Goal: Task Accomplishment & Management: Complete application form

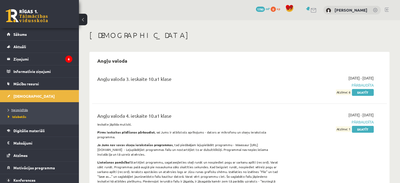
click at [19, 111] on span "Neizpildītās" at bounding box center [18, 109] width 20 height 4
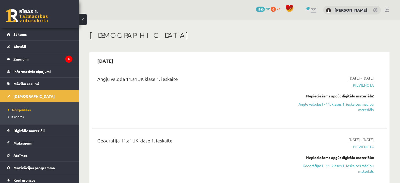
click at [362, 86] on span "Pievienota" at bounding box center [330, 85] width 87 height 6
click at [361, 83] on span "Pievienota" at bounding box center [330, 85] width 87 height 6
click at [362, 84] on span "Pievienota" at bounding box center [330, 85] width 87 height 6
click at [363, 106] on link "Angļu valodas I - 11. klases 1. ieskaites mācību materiāls" at bounding box center [330, 106] width 87 height 11
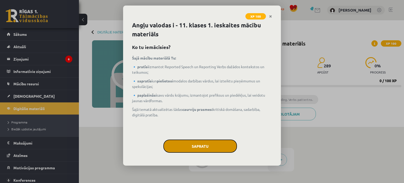
click at [194, 144] on button "Sapratu" at bounding box center [200, 145] width 74 height 13
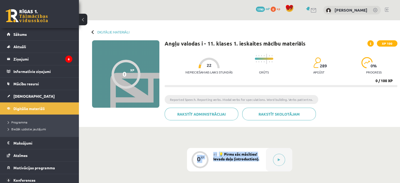
drag, startPoint x: 168, startPoint y: 168, endPoint x: 165, endPoint y: 170, distance: 3.5
click at [274, 156] on button at bounding box center [279, 159] width 12 height 12
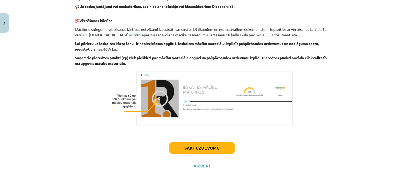
scroll to position [370, 0]
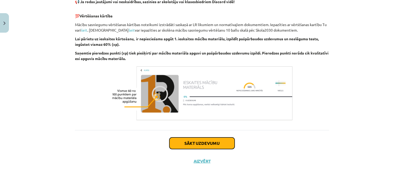
click at [217, 141] on button "Sākt uzdevumu" at bounding box center [201, 143] width 65 height 12
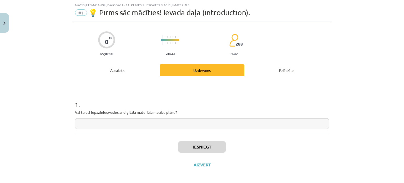
click at [170, 122] on input "text" at bounding box center [202, 123] width 254 height 11
type input "**"
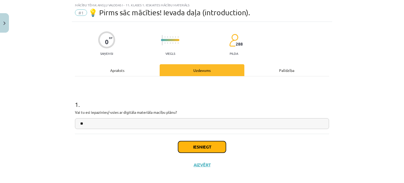
click at [194, 143] on button "Iesniegt" at bounding box center [202, 147] width 48 height 12
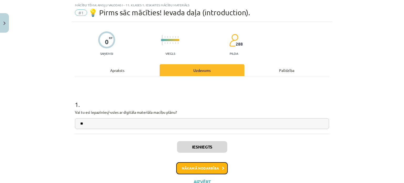
click at [194, 167] on button "Nākamā nodarbība" at bounding box center [202, 168] width 52 height 12
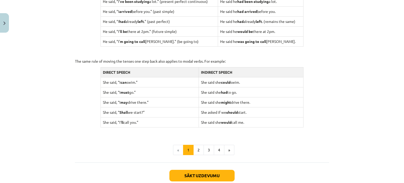
scroll to position [526, 0]
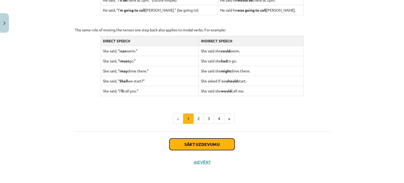
click at [203, 143] on button "Sākt uzdevumu" at bounding box center [201, 144] width 65 height 12
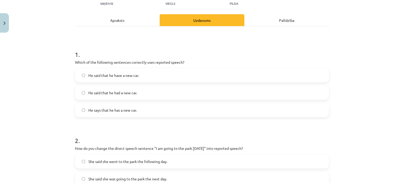
scroll to position [62, 0]
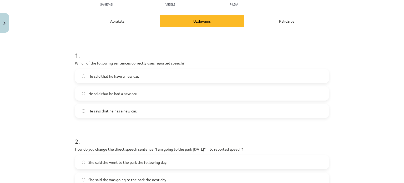
click at [173, 114] on label "He says that he has a new car." at bounding box center [201, 110] width 253 height 13
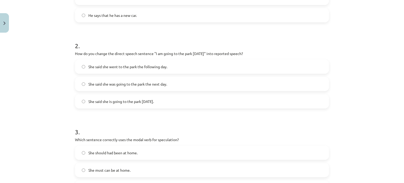
scroll to position [157, 0]
click at [137, 106] on label "She said she is going to the park tomorrow." at bounding box center [201, 101] width 253 height 13
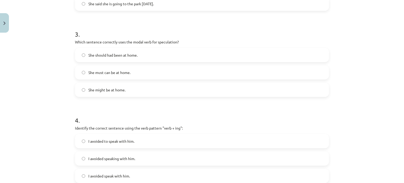
scroll to position [256, 0]
click at [129, 92] on label "She might be at home." at bounding box center [201, 89] width 253 height 13
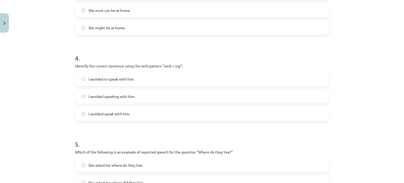
scroll to position [319, 0]
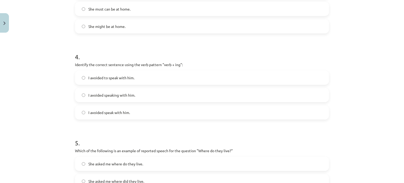
click at [138, 96] on label "I avoided speaking with him." at bounding box center [201, 94] width 253 height 13
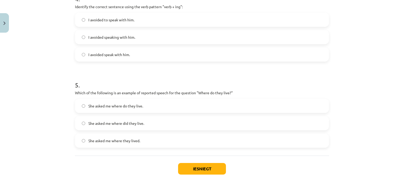
scroll to position [402, 0]
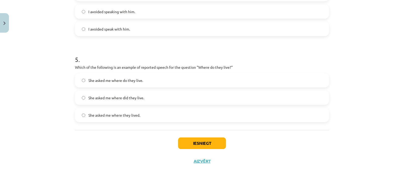
click at [159, 75] on label "She asked me where do they live." at bounding box center [201, 80] width 253 height 13
click at [199, 139] on button "Iesniegt" at bounding box center [202, 143] width 48 height 12
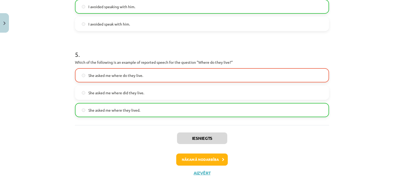
scroll to position [405, 0]
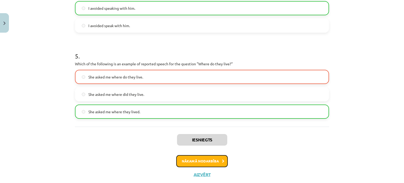
click at [196, 160] on button "Nākamā nodarbība" at bounding box center [202, 161] width 52 height 12
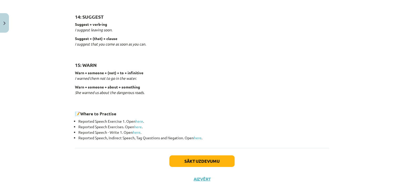
scroll to position [832, 0]
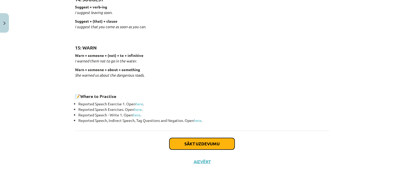
click at [193, 142] on button "Sākt uzdevumu" at bounding box center [201, 144] width 65 height 12
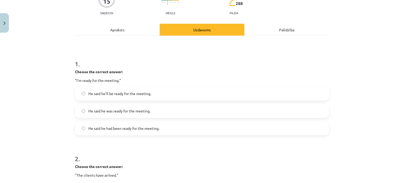
scroll to position [55, 0]
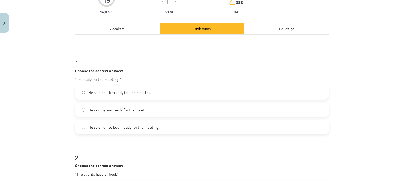
click at [131, 108] on span "He said he was ready for the meeting." at bounding box center [119, 110] width 62 height 6
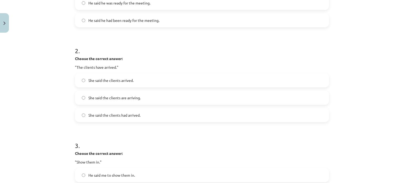
scroll to position [162, 0]
click at [135, 119] on label "She said the clients had arrived." at bounding box center [201, 113] width 253 height 13
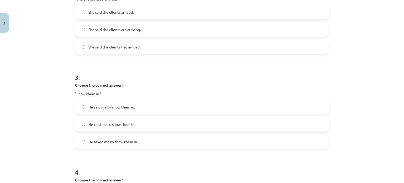
scroll to position [269, 0]
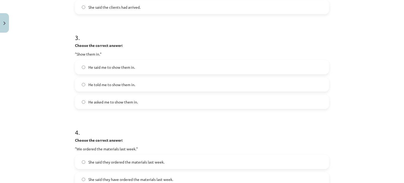
click at [142, 86] on label "He told me to show them in." at bounding box center [201, 84] width 253 height 13
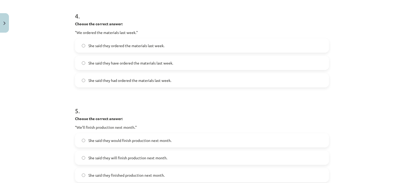
scroll to position [387, 0]
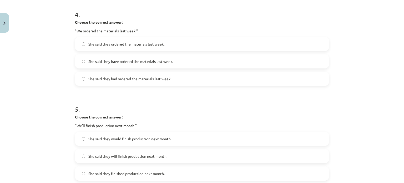
click at [131, 80] on span "She said they had ordered the materials last week." at bounding box center [129, 79] width 83 height 6
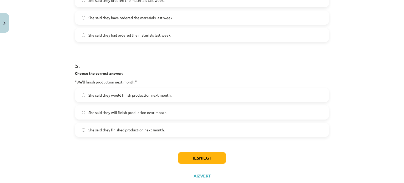
scroll to position [442, 0]
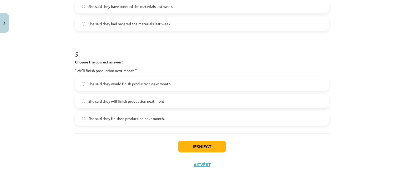
click at [168, 89] on label "She said they would finish production next month." at bounding box center [201, 83] width 253 height 13
click at [167, 101] on label "She said they will finish production next month." at bounding box center [201, 100] width 253 height 13
click at [175, 82] on label "She said they would finish production next month." at bounding box center [201, 83] width 253 height 13
click at [200, 148] on button "Iesniegt" at bounding box center [202, 147] width 48 height 12
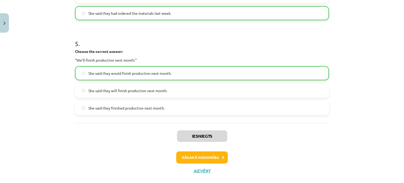
scroll to position [462, 0]
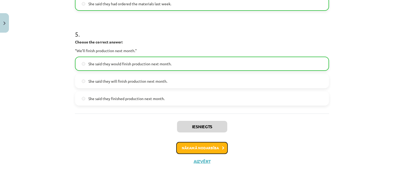
click at [222, 146] on icon at bounding box center [223, 147] width 2 height 3
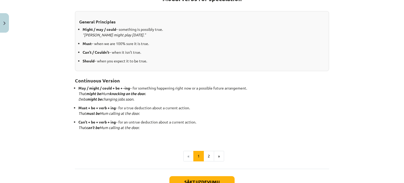
scroll to position [146, 0]
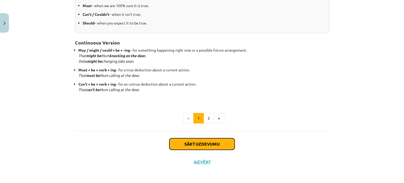
click at [178, 142] on button "Sākt uzdevumu" at bounding box center [201, 144] width 65 height 12
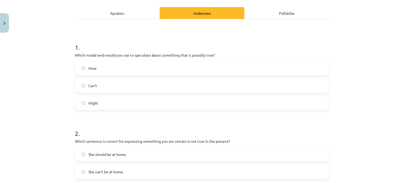
scroll to position [71, 0]
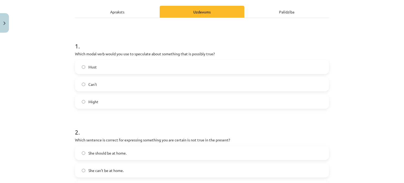
click at [133, 101] on label "Might" at bounding box center [201, 101] width 253 height 13
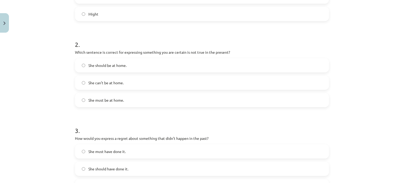
scroll to position [156, 0]
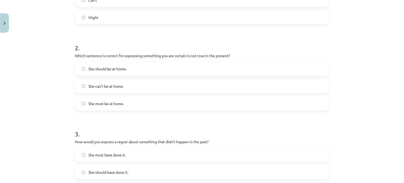
click at [163, 85] on label "She can't be at home." at bounding box center [201, 85] width 253 height 13
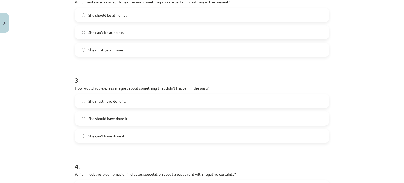
scroll to position [203, 0]
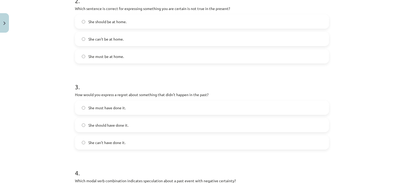
click at [148, 140] on label "She can't have done it." at bounding box center [201, 142] width 253 height 13
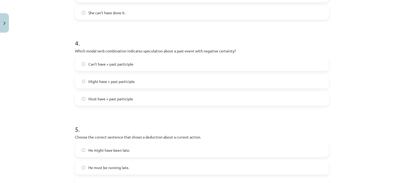
scroll to position [336, 0]
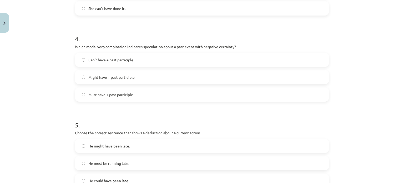
click at [202, 78] on label "Might have + past participle" at bounding box center [201, 76] width 253 height 13
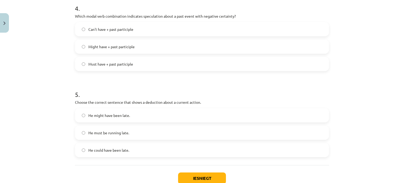
scroll to position [369, 0]
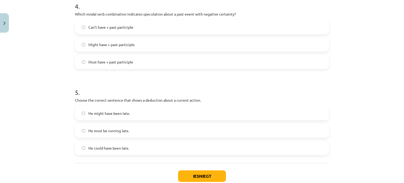
click at [140, 62] on label "Must have + past participle" at bounding box center [201, 61] width 253 height 13
click at [186, 28] on label "Can't have + past participle" at bounding box center [201, 27] width 253 height 13
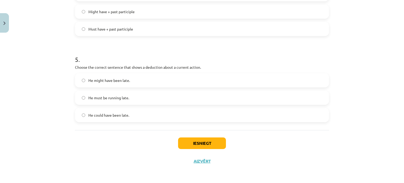
click at [317, 163] on div "Iesniegt Aizvērt" at bounding box center [202, 148] width 254 height 37
click at [139, 84] on label "He might have been late." at bounding box center [201, 80] width 253 height 13
click at [187, 143] on button "Iesniegt" at bounding box center [202, 143] width 48 height 12
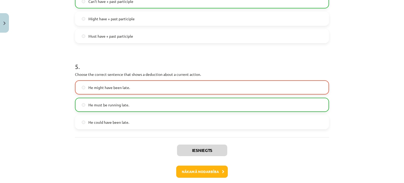
scroll to position [409, 0]
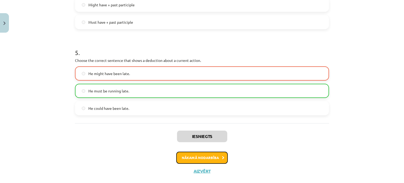
click at [207, 153] on button "Nākamā nodarbība" at bounding box center [202, 157] width 52 height 12
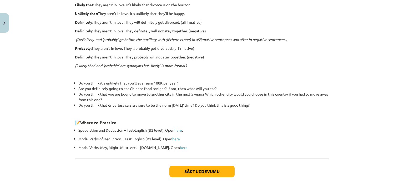
scroll to position [180, 0]
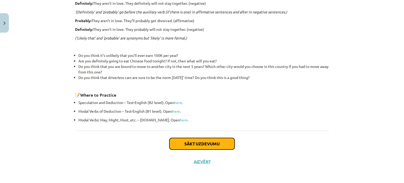
click at [216, 145] on button "Sākt uzdevumu" at bounding box center [201, 144] width 65 height 12
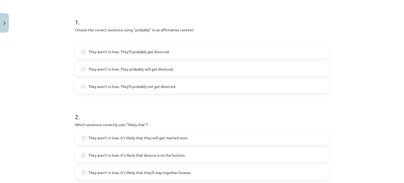
scroll to position [108, 0]
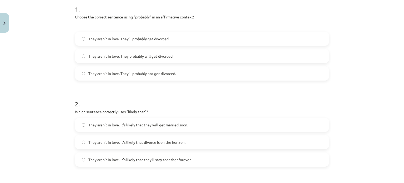
click at [184, 58] on label "They aren’t in love. They probably will get divorced." at bounding box center [201, 55] width 253 height 13
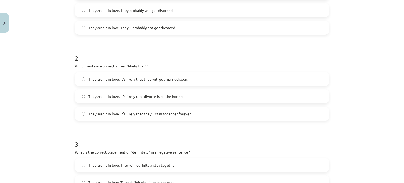
scroll to position [150, 0]
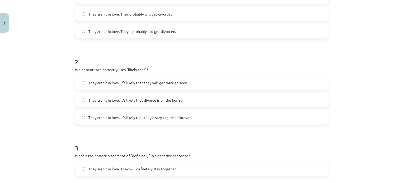
click at [260, 99] on label "They aren’t in love. It’s likely that divorce is on the horizon." at bounding box center [201, 99] width 253 height 13
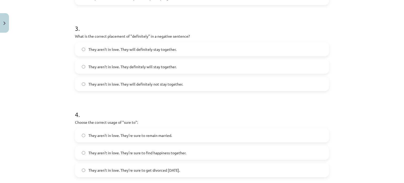
scroll to position [274, 0]
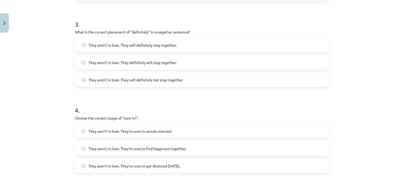
click at [224, 79] on label "They aren’t in love. They will definitely not stay together." at bounding box center [201, 79] width 253 height 13
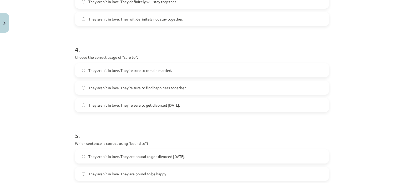
scroll to position [336, 0]
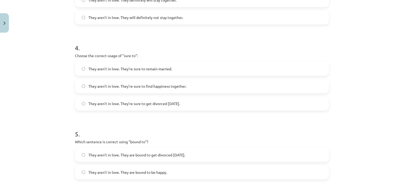
click at [226, 104] on label "They aren’t in love. They’re sure to get divorced within six months." at bounding box center [201, 103] width 253 height 13
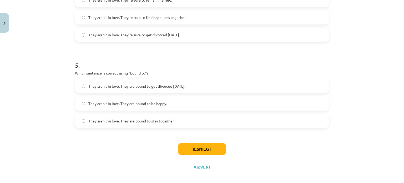
scroll to position [406, 0]
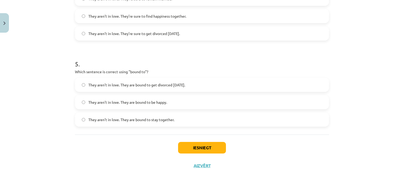
click at [212, 87] on label "They aren’t in love. They are bound to get divorced within six months." at bounding box center [201, 84] width 253 height 13
click at [190, 145] on button "Iesniegt" at bounding box center [202, 148] width 48 height 12
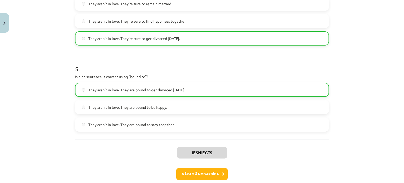
scroll to position [427, 0]
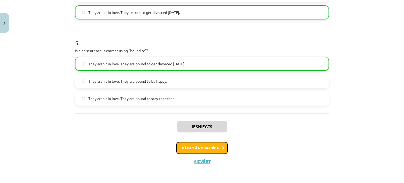
click at [193, 147] on button "Nākamā nodarbība" at bounding box center [202, 148] width 52 height 12
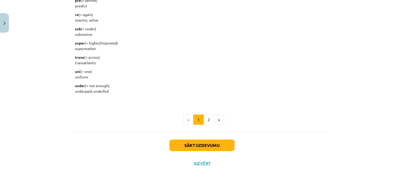
scroll to position [675, 0]
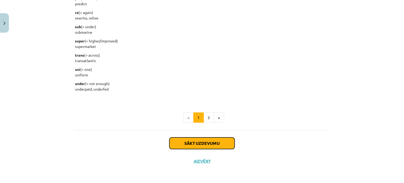
click at [196, 141] on button "Sākt uzdevumu" at bounding box center [201, 143] width 65 height 12
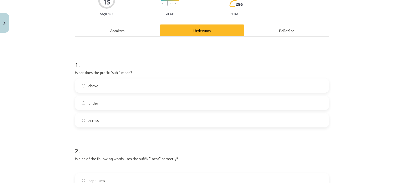
scroll to position [27, 0]
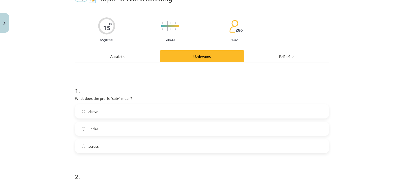
click at [123, 57] on div "Apraksts" at bounding box center [117, 56] width 85 height 12
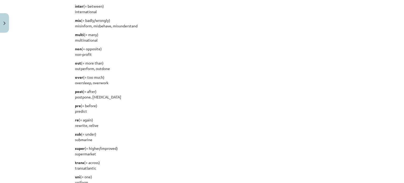
scroll to position [675, 0]
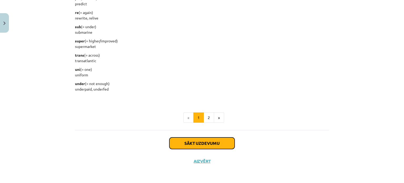
click at [216, 137] on button "Sākt uzdevumu" at bounding box center [201, 143] width 65 height 12
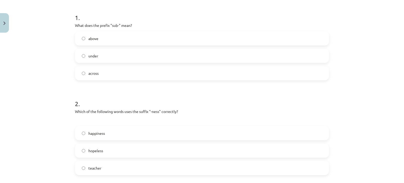
scroll to position [99, 0]
drag, startPoint x: 71, startPoint y: 26, endPoint x: 134, endPoint y: 26, distance: 62.3
copy p "What does the prefix "sub-" mean?"
click at [111, 58] on label "under" at bounding box center [201, 56] width 253 height 13
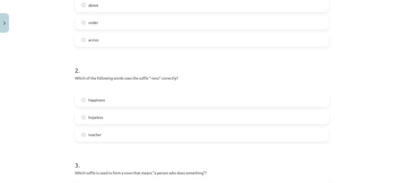
scroll to position [132, 0]
click at [180, 96] on label "happiness" at bounding box center [201, 100] width 253 height 13
click at [131, 111] on div "hopeless" at bounding box center [202, 118] width 254 height 14
click at [129, 115] on label "hopeless" at bounding box center [201, 117] width 253 height 13
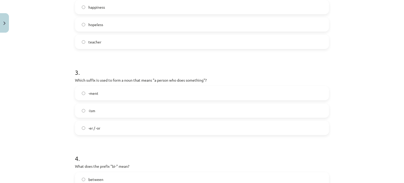
scroll to position [224, 0]
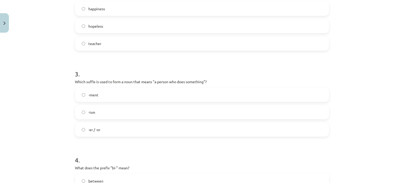
click at [98, 133] on label "-er / -or" at bounding box center [201, 129] width 253 height 13
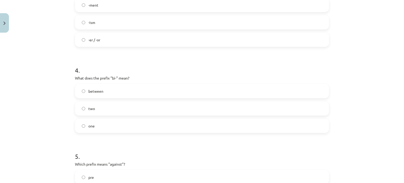
scroll to position [318, 0]
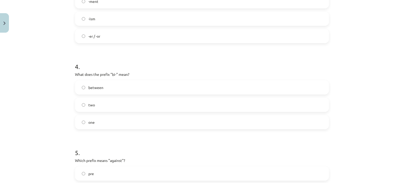
click at [96, 88] on span "between" at bounding box center [95, 88] width 15 height 6
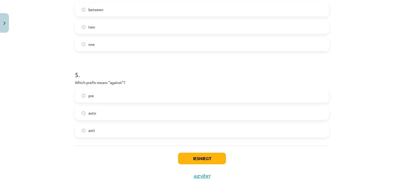
scroll to position [396, 0]
click at [298, 125] on label "anti" at bounding box center [201, 129] width 253 height 13
click at [200, 156] on button "Iesniegt" at bounding box center [202, 158] width 48 height 12
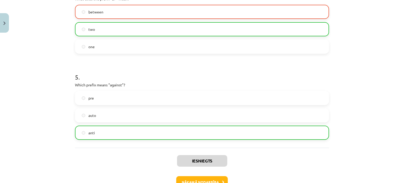
scroll to position [427, 0]
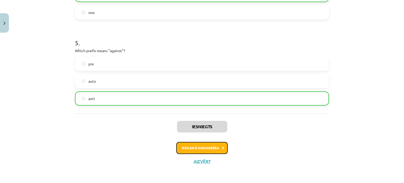
click at [199, 144] on button "Nākamā nodarbība" at bounding box center [202, 148] width 52 height 12
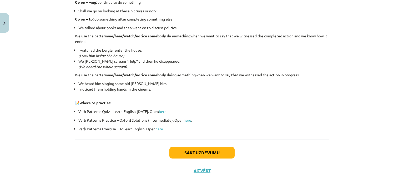
scroll to position [709, 0]
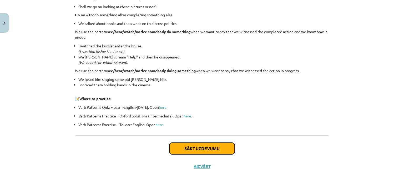
click at [212, 149] on button "Sākt uzdevumu" at bounding box center [201, 148] width 65 height 12
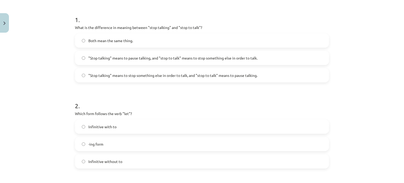
scroll to position [107, 0]
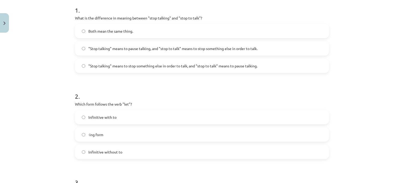
click at [252, 53] on label ""Stop talking" means to pause talking, and "stop to talk" means to stop somethi…" at bounding box center [201, 48] width 253 height 13
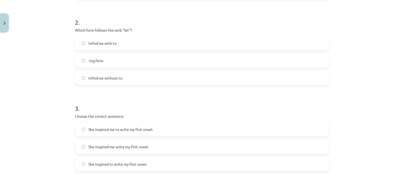
scroll to position [184, 0]
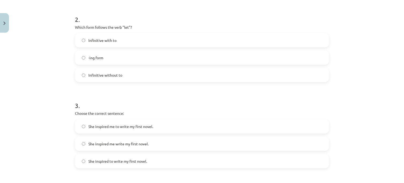
click at [206, 44] on label "Infinitive with to" at bounding box center [201, 40] width 253 height 13
click at [251, 59] on label "-ing form" at bounding box center [201, 57] width 253 height 13
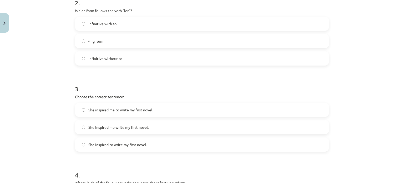
scroll to position [188, 0]
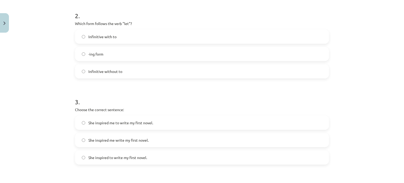
click at [296, 40] on label "Infinitive with to" at bounding box center [201, 36] width 253 height 13
drag, startPoint x: 400, startPoint y: 102, endPoint x: 403, endPoint y: 96, distance: 7.3
click at [403, 96] on div "Mācību tēma: Angļu valodas i - 11. klases 1. ieskaites mācību materiāls #7 📝 To…" at bounding box center [202, 91] width 404 height 183
click at [377, 96] on div "Mācību tēma: Angļu valodas i - 11. klases 1. ieskaites mācību materiāls #7 📝 To…" at bounding box center [202, 91] width 404 height 183
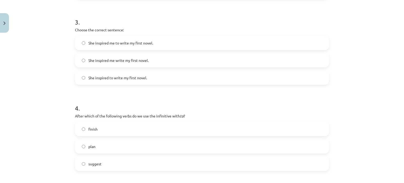
scroll to position [274, 0]
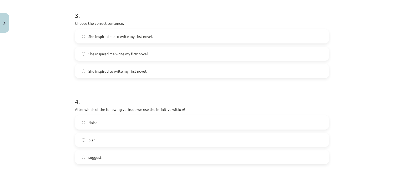
click at [123, 38] on span "She inspired me to write my first novel." at bounding box center [120, 37] width 65 height 6
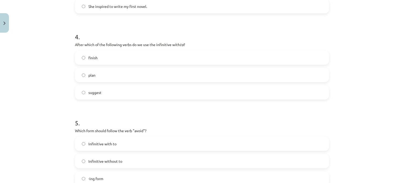
scroll to position [344, 0]
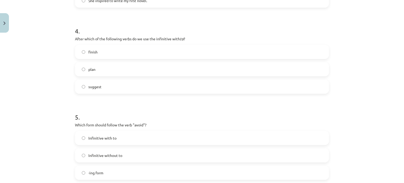
click at [157, 86] on label "suggest" at bounding box center [201, 86] width 253 height 13
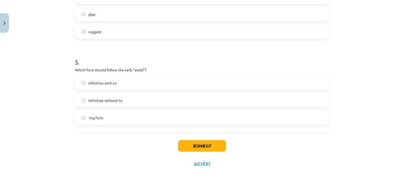
scroll to position [402, 0]
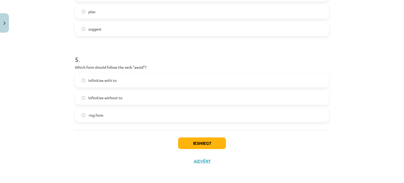
click at [225, 97] on label "Infinitive without to" at bounding box center [201, 97] width 253 height 13
click at [207, 144] on button "Iesniegt" at bounding box center [202, 143] width 48 height 12
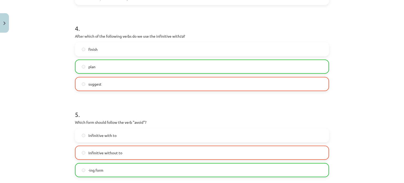
scroll to position [418, 0]
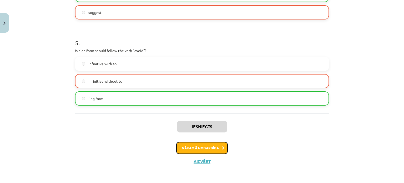
click at [192, 146] on button "Nākamā nodarbība" at bounding box center [202, 148] width 52 height 12
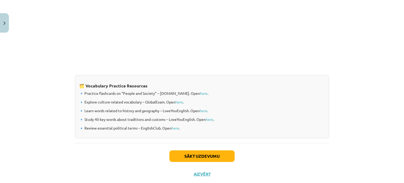
scroll to position [437, 0]
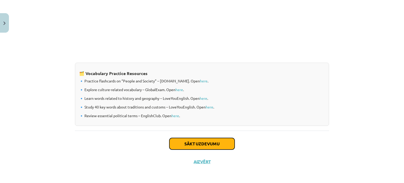
click at [210, 146] on button "Sākt uzdevumu" at bounding box center [201, 144] width 65 height 12
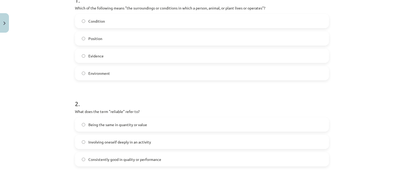
scroll to position [115, 0]
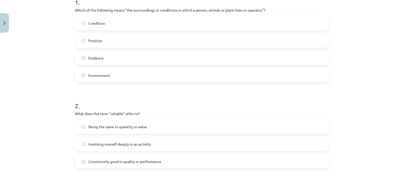
click at [206, 74] on label "Environment" at bounding box center [201, 75] width 253 height 13
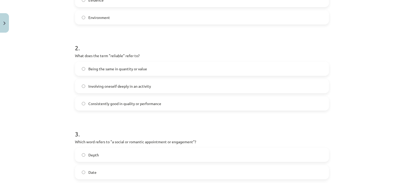
scroll to position [177, 0]
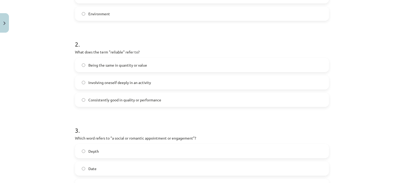
click at [178, 100] on label "Consistently good in quality or performance" at bounding box center [201, 99] width 253 height 13
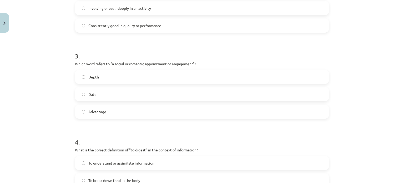
scroll to position [268, 0]
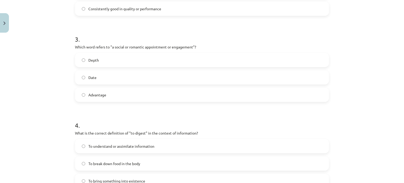
click at [201, 78] on label "Date" at bounding box center [201, 77] width 253 height 13
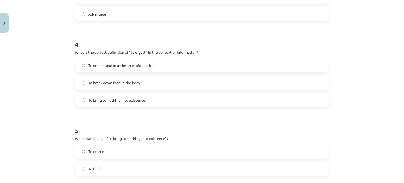
scroll to position [347, 0]
click at [93, 87] on label "To break down food in the body" at bounding box center [201, 83] width 253 height 13
click at [145, 70] on label "To understand or assimilate information" at bounding box center [201, 65] width 253 height 13
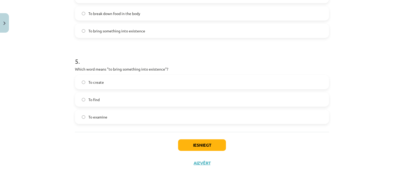
scroll to position [419, 0]
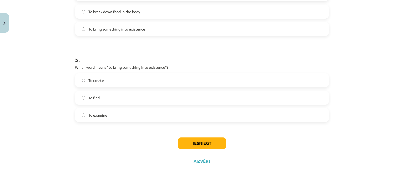
click at [106, 82] on label "To create" at bounding box center [201, 80] width 253 height 13
click at [197, 139] on button "Iesniegt" at bounding box center [202, 143] width 48 height 12
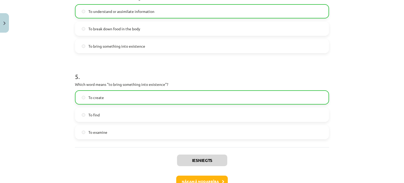
scroll to position [422, 0]
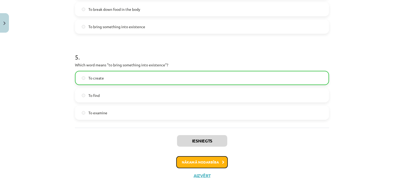
click at [214, 157] on button "Nākamā nodarbība" at bounding box center [202, 162] width 52 height 12
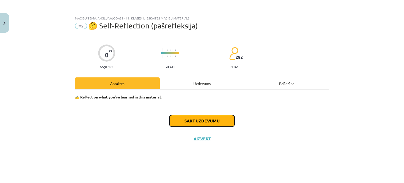
click at [210, 122] on button "Sākt uzdevumu" at bounding box center [201, 121] width 65 height 12
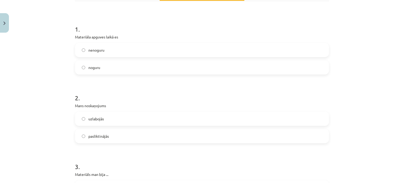
scroll to position [90, 0]
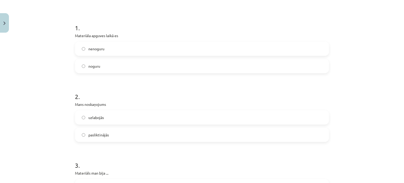
click at [218, 51] on label "nenoguru" at bounding box center [201, 48] width 253 height 13
click at [126, 116] on label "uzlabojās" at bounding box center [201, 117] width 253 height 13
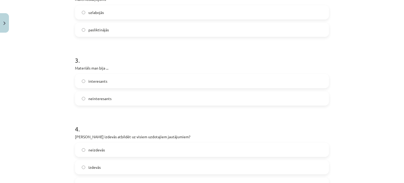
scroll to position [209, 0]
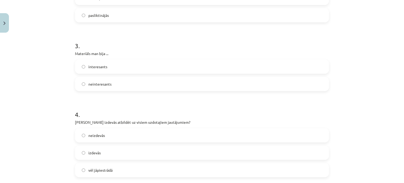
click at [235, 84] on label "neinteresants" at bounding box center [201, 83] width 253 height 13
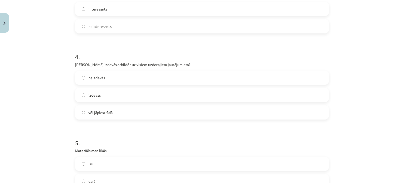
scroll to position [272, 0]
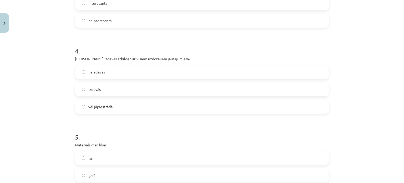
click at [107, 102] on label "vēl jāpiestrādā" at bounding box center [201, 106] width 253 height 13
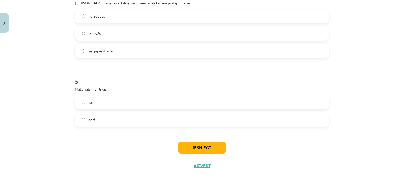
scroll to position [327, 0]
click at [105, 118] on label "garš" at bounding box center [201, 119] width 253 height 13
click at [187, 148] on button "Iesniegt" at bounding box center [202, 148] width 48 height 12
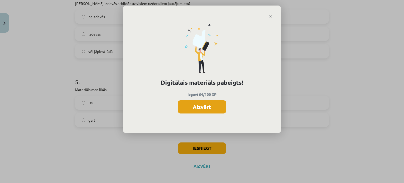
click at [209, 106] on button "Aizvērt" at bounding box center [202, 106] width 48 height 13
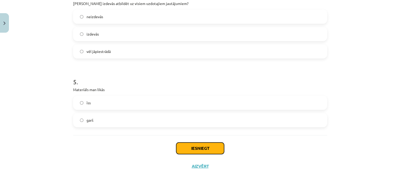
click at [189, 145] on button "Iesniegt" at bounding box center [200, 148] width 48 height 12
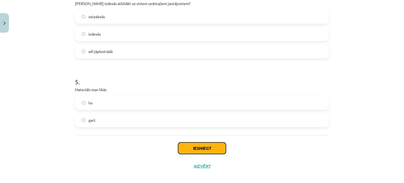
click at [202, 148] on button "Iesniegt" at bounding box center [202, 148] width 48 height 12
click at [202, 165] on button "Aizvērt" at bounding box center [202, 165] width 20 height 5
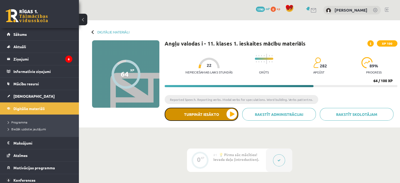
click at [225, 117] on button "Turpināt iesākto" at bounding box center [202, 113] width 74 height 13
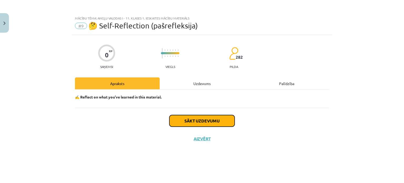
click at [187, 122] on button "Sākt uzdevumu" at bounding box center [201, 121] width 65 height 12
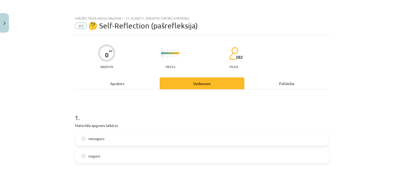
drag, startPoint x: 397, startPoint y: 53, endPoint x: 403, endPoint y: 57, distance: 7.3
click at [403, 57] on div "Mācību tēma: Angļu valodas i - 11. klases 1. ieskaites mācību materiāls #9 🤔 Se…" at bounding box center [202, 91] width 404 height 183
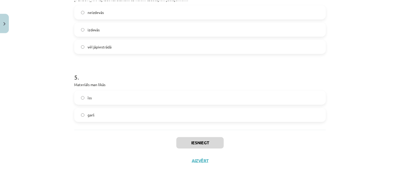
scroll to position [332, 0]
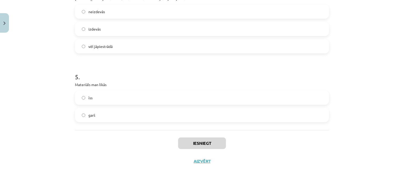
click at [178, 112] on label "garš" at bounding box center [201, 114] width 253 height 13
click at [190, 141] on button "Iesniegt" at bounding box center [202, 143] width 48 height 12
click at [198, 144] on button "Iesniegt" at bounding box center [202, 143] width 48 height 12
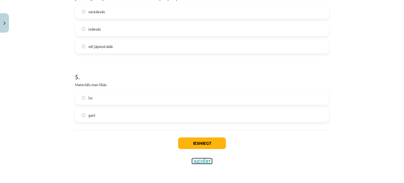
click at [197, 161] on button "Aizvērt" at bounding box center [202, 160] width 20 height 5
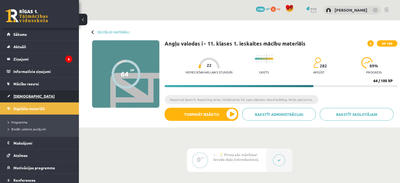
click at [16, 96] on span "[DEMOGRAPHIC_DATA]" at bounding box center [33, 96] width 41 height 5
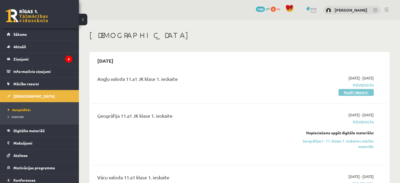
click at [354, 89] on link "Pildīt ieskaiti" at bounding box center [355, 92] width 35 height 7
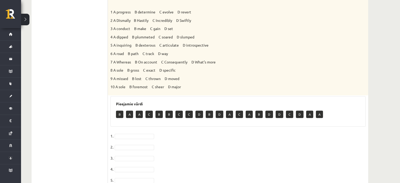
scroll to position [207, 0]
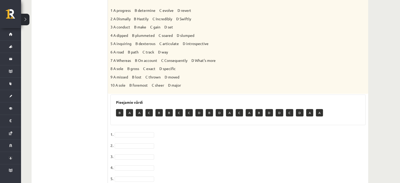
click at [120, 111] on p "B" at bounding box center [119, 112] width 7 height 7
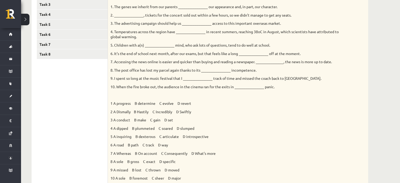
scroll to position [107, 0]
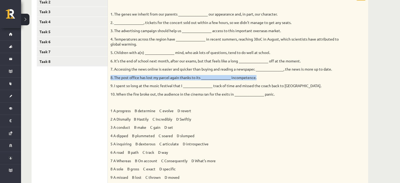
drag, startPoint x: 398, startPoint y: 64, endPoint x: 403, endPoint y: 73, distance: 10.3
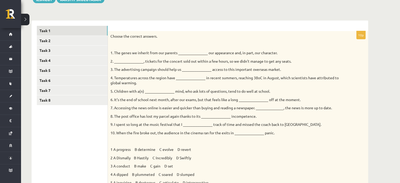
scroll to position [61, 0]
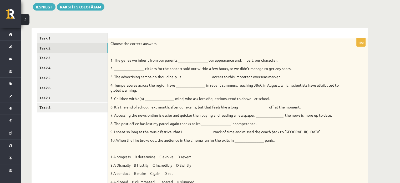
click at [47, 50] on link "Task 2" at bounding box center [72, 48] width 71 height 10
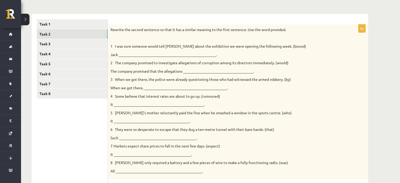
scroll to position [79, 0]
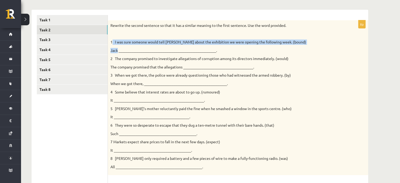
drag, startPoint x: 112, startPoint y: 40, endPoint x: 118, endPoint y: 47, distance: 8.2
click at [118, 47] on div "Rewrite the second sentence so that it has a similar meaning to the first sente…" at bounding box center [238, 97] width 260 height 155
copy div "I was sure someone would tell [PERSON_NAME] about the exhibition we were openin…"
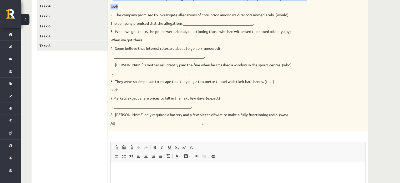
scroll to position [124, 0]
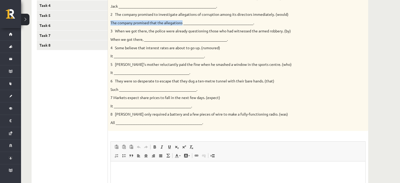
drag, startPoint x: 109, startPoint y: 24, endPoint x: 182, endPoint y: 22, distance: 72.9
click at [182, 22] on div "Rewrite the second sentence so that it has a similar meaning to the first sente…" at bounding box center [238, 53] width 260 height 155
copy p "The company promised that the allegations"
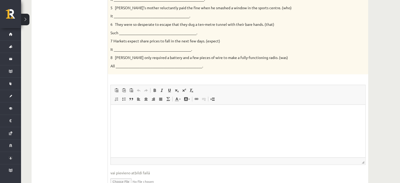
scroll to position [181, 0]
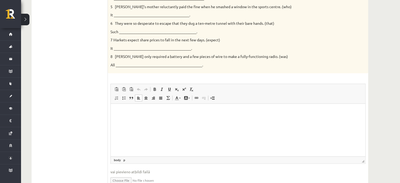
click at [205, 120] on html at bounding box center [238, 112] width 254 height 16
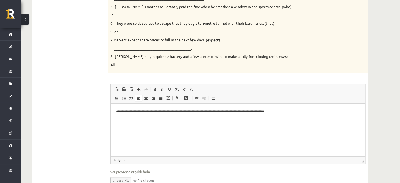
click at [117, 105] on html "**********" at bounding box center [238, 112] width 254 height 16
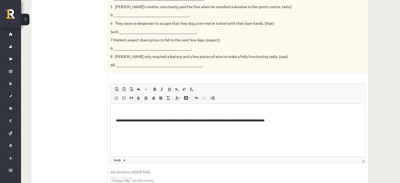
click at [118, 107] on html "**********" at bounding box center [238, 116] width 254 height 25
click at [293, 123] on html "**********" at bounding box center [238, 116] width 254 height 25
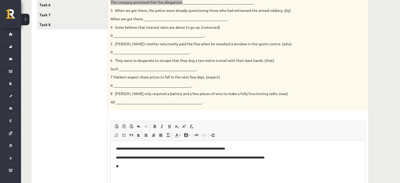
scroll to position [148, 0]
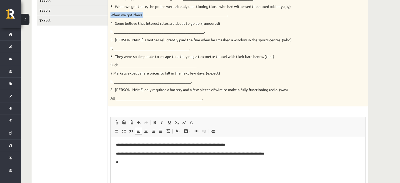
drag, startPoint x: 110, startPoint y: 17, endPoint x: 144, endPoint y: 16, distance: 33.9
click at [144, 16] on div "Rewrite the second sentence so that it has a similar meaning to the first sente…" at bounding box center [238, 29] width 260 height 155
copy p "When we got there,"
click at [130, 166] on html "**********" at bounding box center [238, 154] width 254 height 34
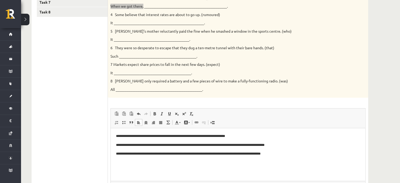
scroll to position [156, 0]
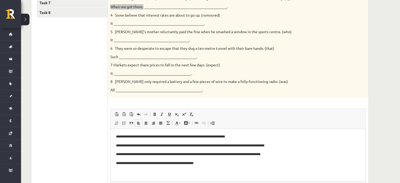
click at [115, 164] on html "**********" at bounding box center [238, 155] width 254 height 52
click at [218, 166] on p "**********" at bounding box center [238, 163] width 244 height 6
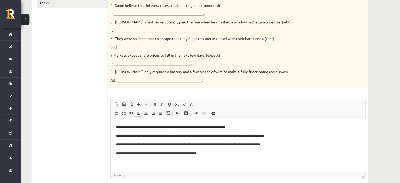
scroll to position [166, 0]
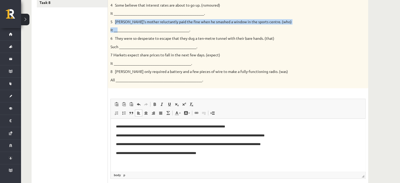
drag, startPoint x: 115, startPoint y: 21, endPoint x: 117, endPoint y: 29, distance: 8.4
click at [117, 29] on div "Rewrite the second sentence so that it has a similar meaning to the first sente…" at bounding box center [238, 11] width 260 height 155
copy div "[PERSON_NAME]’s mother reluctantly paid the fine when he smashed a window in th…"
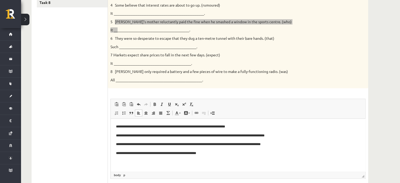
click at [214, 152] on p "**********" at bounding box center [236, 153] width 240 height 6
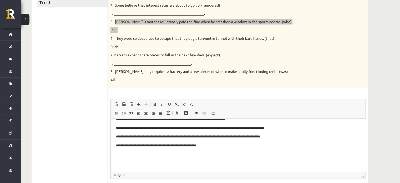
drag, startPoint x: 364, startPoint y: 137, endPoint x: 472, endPoint y: 296, distance: 192.4
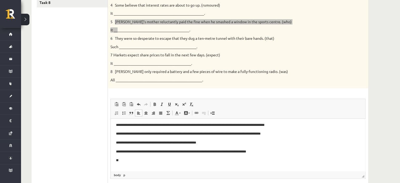
scroll to position [11, 0]
click at [227, 168] on p "**********" at bounding box center [236, 169] width 240 height 6
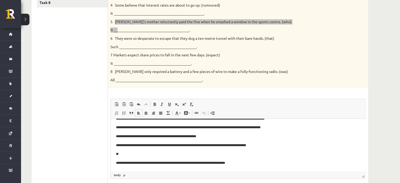
scroll to position [25, 0]
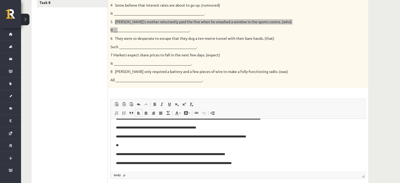
click at [172, 146] on p "**" at bounding box center [236, 145] width 240 height 6
click at [141, 163] on p "**********" at bounding box center [236, 163] width 240 height 6
click at [149, 163] on p "**********" at bounding box center [236, 163] width 240 height 6
click at [168, 145] on p "**" at bounding box center [236, 145] width 240 height 6
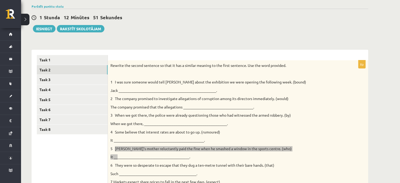
scroll to position [19, 0]
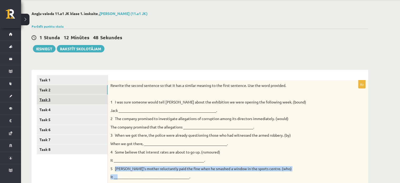
click at [50, 96] on link "Task 3" at bounding box center [72, 100] width 71 height 10
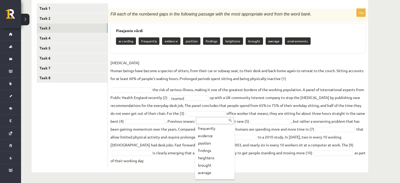
scroll to position [21, 0]
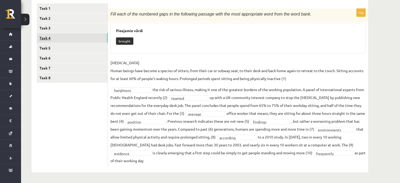
click at [45, 37] on link "Task 4" at bounding box center [72, 38] width 71 height 10
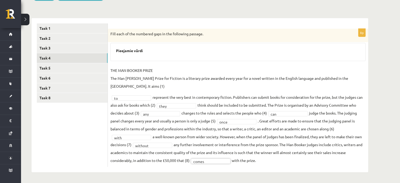
scroll to position [63, 0]
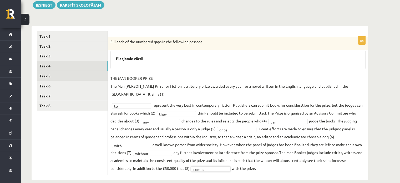
click at [46, 77] on link "Task 5" at bounding box center [72, 76] width 71 height 10
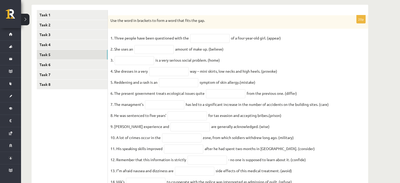
scroll to position [85, 0]
click at [207, 40] on input "text" at bounding box center [209, 37] width 39 height 9
click at [161, 48] on input "text" at bounding box center [153, 48] width 39 height 9
click at [134, 62] on input "text" at bounding box center [134, 59] width 39 height 9
click at [183, 75] on input "text" at bounding box center [168, 70] width 39 height 9
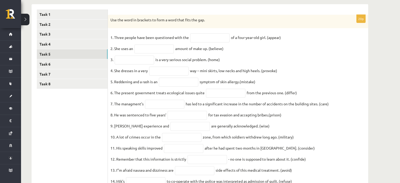
click at [259, 59] on fieldset "1. Three people have been questioned with the of a four-year-old girl. (appear)…" at bounding box center [237, 143] width 255 height 221
click at [204, 39] on input "text" at bounding box center [209, 37] width 39 height 9
type input "*"
click at [191, 39] on input "**********" at bounding box center [209, 37] width 39 height 9
type input "**********"
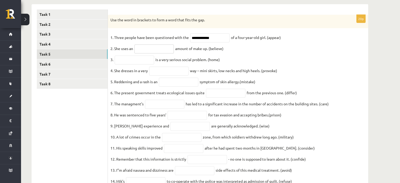
click at [154, 51] on input "text" at bounding box center [153, 48] width 39 height 9
type input "**********"
click at [139, 62] on input "text" at bounding box center [134, 59] width 39 height 9
type input "**********"
click at [167, 75] on input "text" at bounding box center [168, 70] width 39 height 9
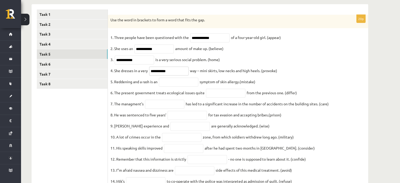
type input "**********"
click at [180, 85] on input "text" at bounding box center [178, 82] width 39 height 9
type input "**********"
click at [215, 93] on input "text" at bounding box center [225, 93] width 39 height 9
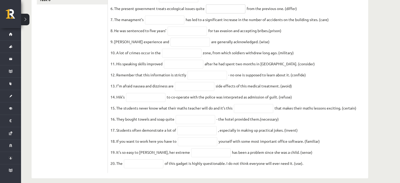
scroll to position [166, 0]
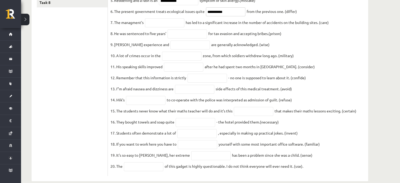
type input "**********"
click at [157, 27] on input "text" at bounding box center [164, 22] width 39 height 9
type input "**********"
click at [182, 38] on input "text" at bounding box center [186, 33] width 39 height 9
type input "**********"
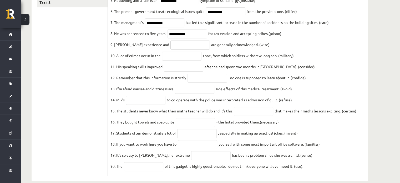
click at [184, 48] on input "text" at bounding box center [189, 44] width 39 height 9
click at [170, 48] on input "text" at bounding box center [189, 44] width 39 height 9
drag, startPoint x: 186, startPoint y: 50, endPoint x: 154, endPoint y: 49, distance: 31.8
click at [154, 49] on fieldset "**********" at bounding box center [237, 62] width 255 height 221
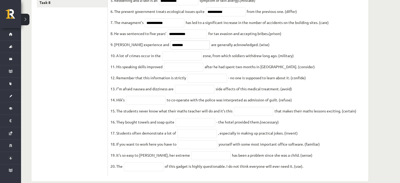
type input "********"
click at [186, 60] on input "text" at bounding box center [181, 56] width 39 height 9
type input "********"
click at [183, 68] on input "text" at bounding box center [183, 67] width 39 height 9
type input "**********"
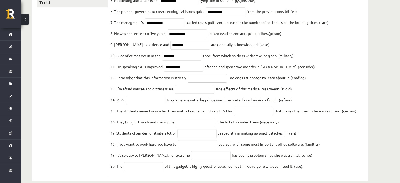
click at [203, 83] on input "text" at bounding box center [206, 78] width 39 height 9
type input "**********"
click at [215, 83] on input "**********" at bounding box center [206, 78] width 39 height 9
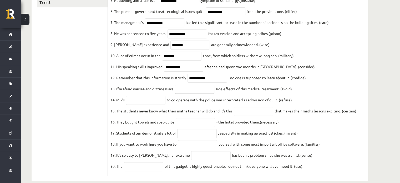
click at [198, 92] on input "text" at bounding box center [194, 89] width 39 height 9
type input "**********"
click at [144, 105] on input "text" at bounding box center [145, 100] width 39 height 9
type input "*******"
click at [241, 116] on input "text" at bounding box center [253, 111] width 39 height 9
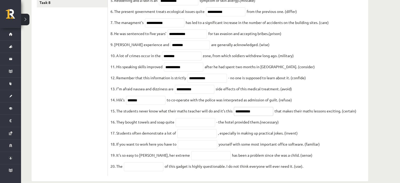
type input "**********"
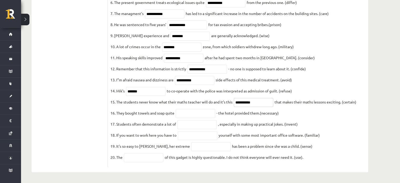
scroll to position [185, 0]
click at [205, 110] on input "text" at bounding box center [195, 113] width 39 height 9
type input "*"
paste input "**********"
type input "**********"
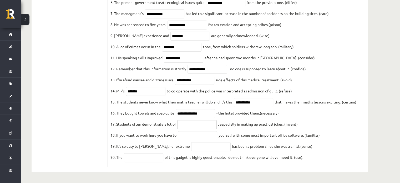
click at [193, 124] on input "text" at bounding box center [196, 124] width 39 height 9
type input "*********"
click at [186, 135] on input "text" at bounding box center [197, 135] width 39 height 9
type input "**********"
click at [197, 147] on input "text" at bounding box center [210, 146] width 39 height 9
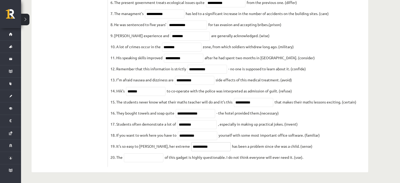
type input "**********"
click at [152, 159] on input "text" at bounding box center [143, 157] width 39 height 9
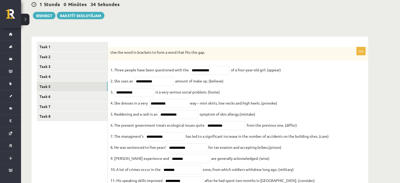
scroll to position [63, 0]
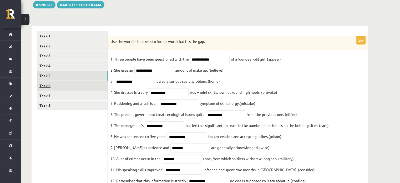
type input "*****"
click at [41, 86] on link "Task 6" at bounding box center [72, 86] width 71 height 10
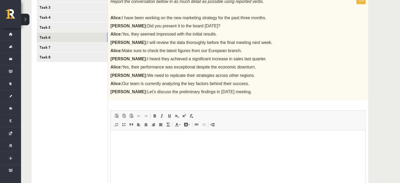
scroll to position [111, 0]
click at [226, 147] on html at bounding box center [238, 139] width 254 height 16
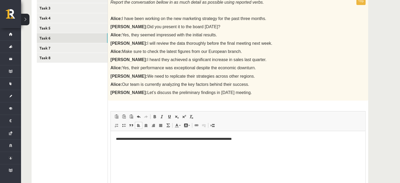
click at [117, 140] on p "**********" at bounding box center [238, 139] width 244 height 6
click at [253, 134] on html "**********" at bounding box center [238, 143] width 254 height 25
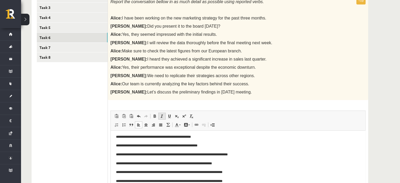
scroll to position [19, 0]
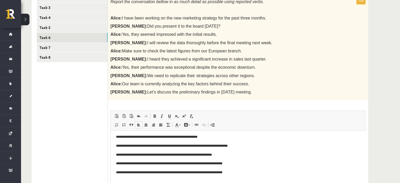
click at [236, 155] on p "**********" at bounding box center [236, 155] width 240 height 6
click at [190, 179] on p "Editor, wiswyg-editor-user-answer-47024869048780" at bounding box center [238, 181] width 244 height 6
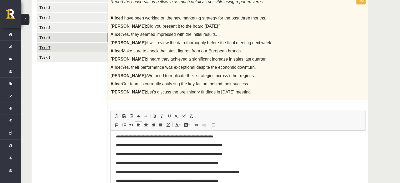
click at [50, 45] on link "Task 7" at bounding box center [72, 48] width 71 height 10
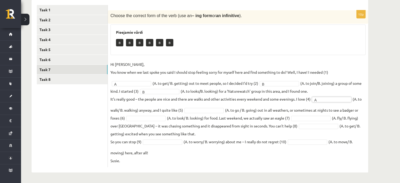
click at [198, 114] on fieldset "Hi [PERSON_NAME], You know when we last spoke you said I should stop feeling so…" at bounding box center [237, 112] width 255 height 104
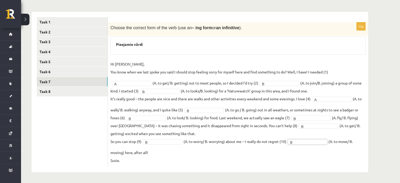
scroll to position [77, 0]
click at [63, 91] on link "Task 8" at bounding box center [72, 92] width 71 height 10
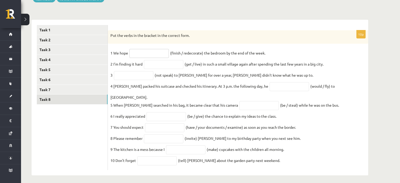
click at [156, 55] on input "text" at bounding box center [148, 53] width 39 height 9
type input "**********"
click at [165, 63] on input "text" at bounding box center [163, 64] width 39 height 9
type input "**********"
click at [139, 78] on input "text" at bounding box center [133, 75] width 39 height 9
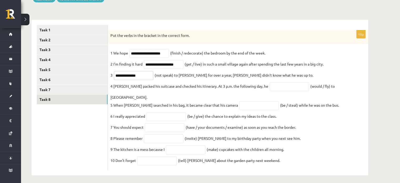
type input "**********"
click at [238, 89] on p "4 [PERSON_NAME] packed his suitcase and checked his itinerary. At 3 p.m. the fo…" at bounding box center [189, 86] width 158 height 8
click at [286, 88] on input "text" at bounding box center [288, 86] width 39 height 9
type input "**********"
click at [239, 101] on input "text" at bounding box center [258, 105] width 39 height 9
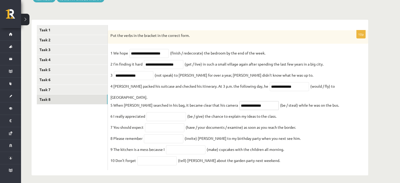
type input "**********"
click at [158, 113] on input "text" at bounding box center [165, 116] width 39 height 9
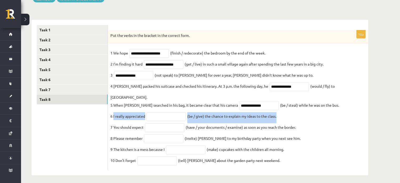
drag, startPoint x: 113, startPoint y: 110, endPoint x: 279, endPoint y: 112, distance: 165.9
click at [279, 112] on fieldset "**********" at bounding box center [237, 108] width 255 height 118
copy fieldset "I really appreciated (be / give) the chance to explain my ideas to the class."
click at [154, 112] on input "text" at bounding box center [165, 116] width 39 height 9
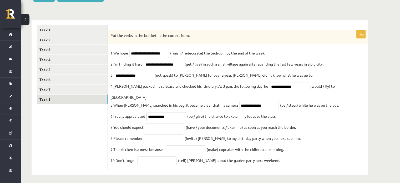
type input "**********"
click at [162, 123] on input "text" at bounding box center [164, 127] width 39 height 9
type input "**********"
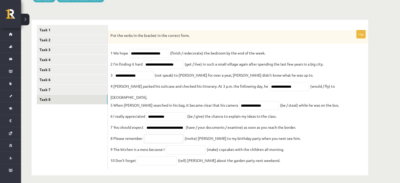
click at [152, 134] on input "text" at bounding box center [163, 138] width 39 height 9
type input "*********"
click at [185, 145] on input "text" at bounding box center [185, 149] width 39 height 9
type input "**********"
click at [156, 156] on input "text" at bounding box center [156, 160] width 39 height 9
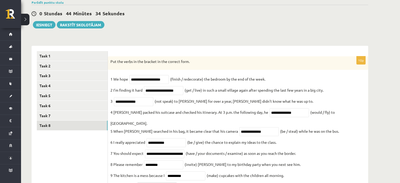
scroll to position [42, 0]
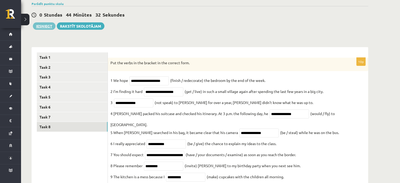
type input "*******"
click at [42, 24] on button "Iesniegt" at bounding box center [44, 25] width 23 height 7
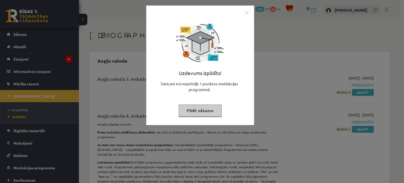
click at [208, 108] on button "Pildīt nākamo" at bounding box center [199, 110] width 43 height 12
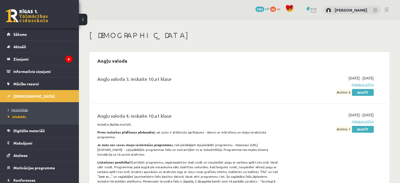
click at [22, 111] on link "Neizpildītās" at bounding box center [41, 109] width 66 height 5
